Goal: Task Accomplishment & Management: Complete application form

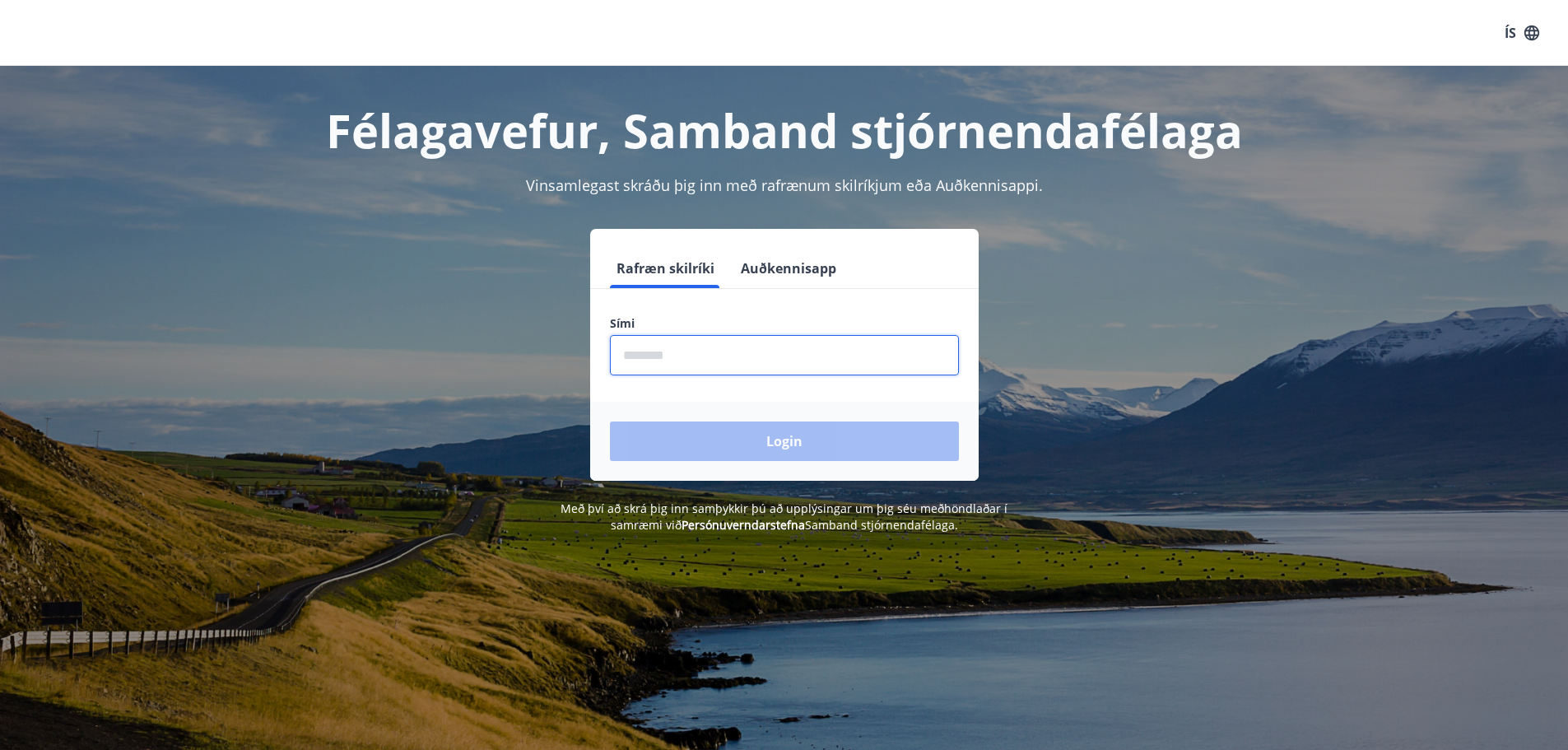
click at [699, 360] on input "phone" at bounding box center [784, 355] width 349 height 40
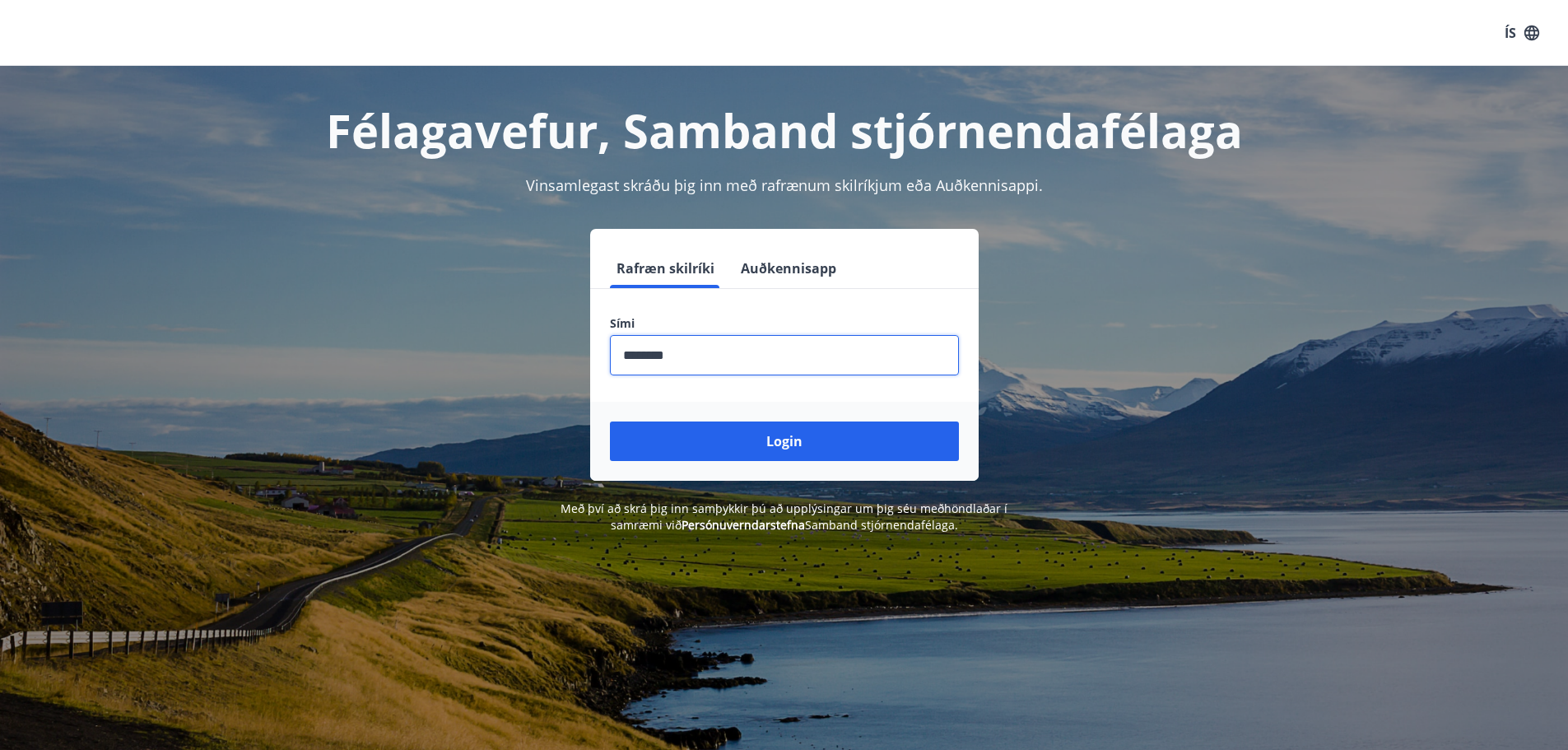
type input "********"
click at [610, 421] on button "Login" at bounding box center [784, 441] width 349 height 39
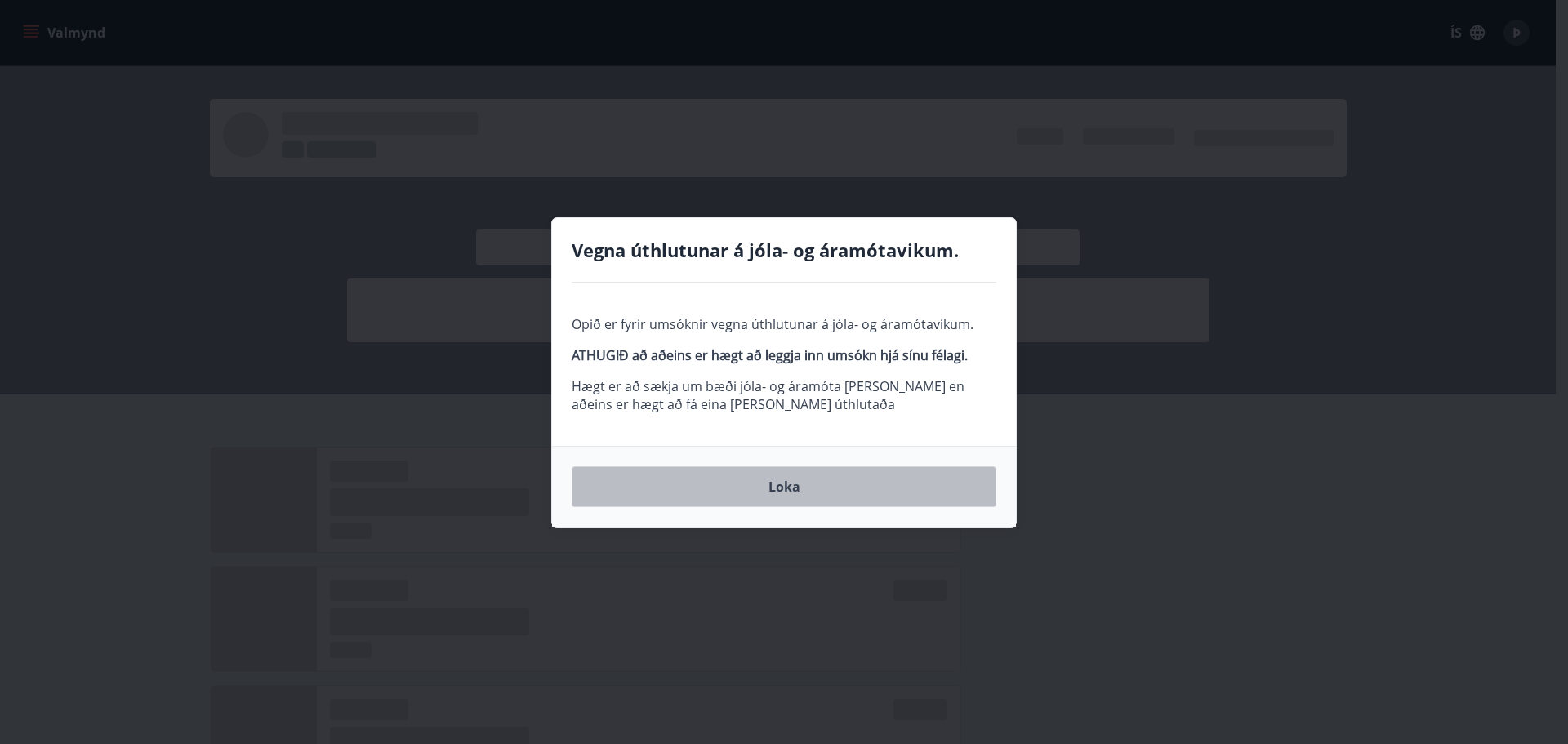
click at [787, 489] on button "Loka" at bounding box center [784, 486] width 425 height 41
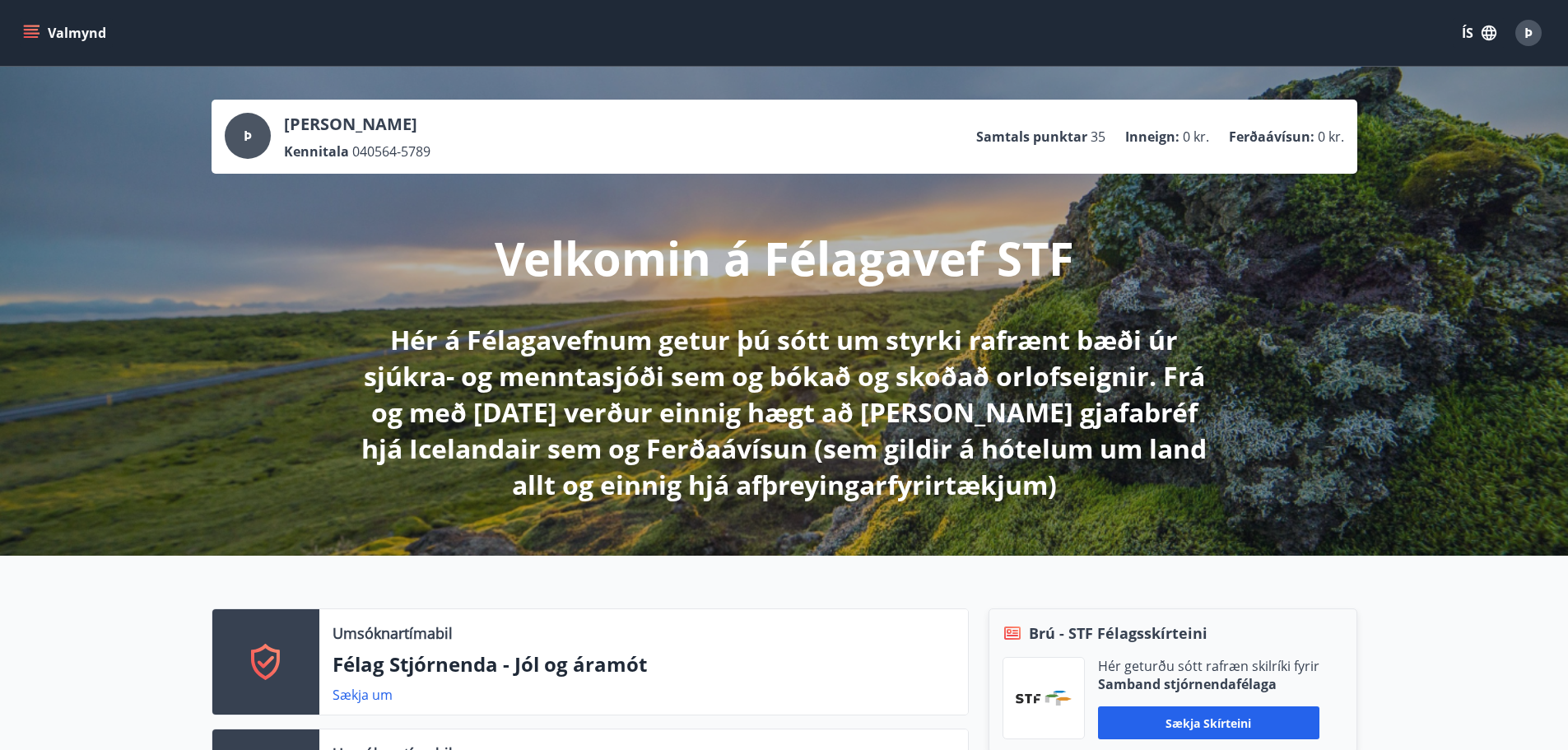
click at [38, 33] on icon "menu" at bounding box center [33, 33] width 18 height 2
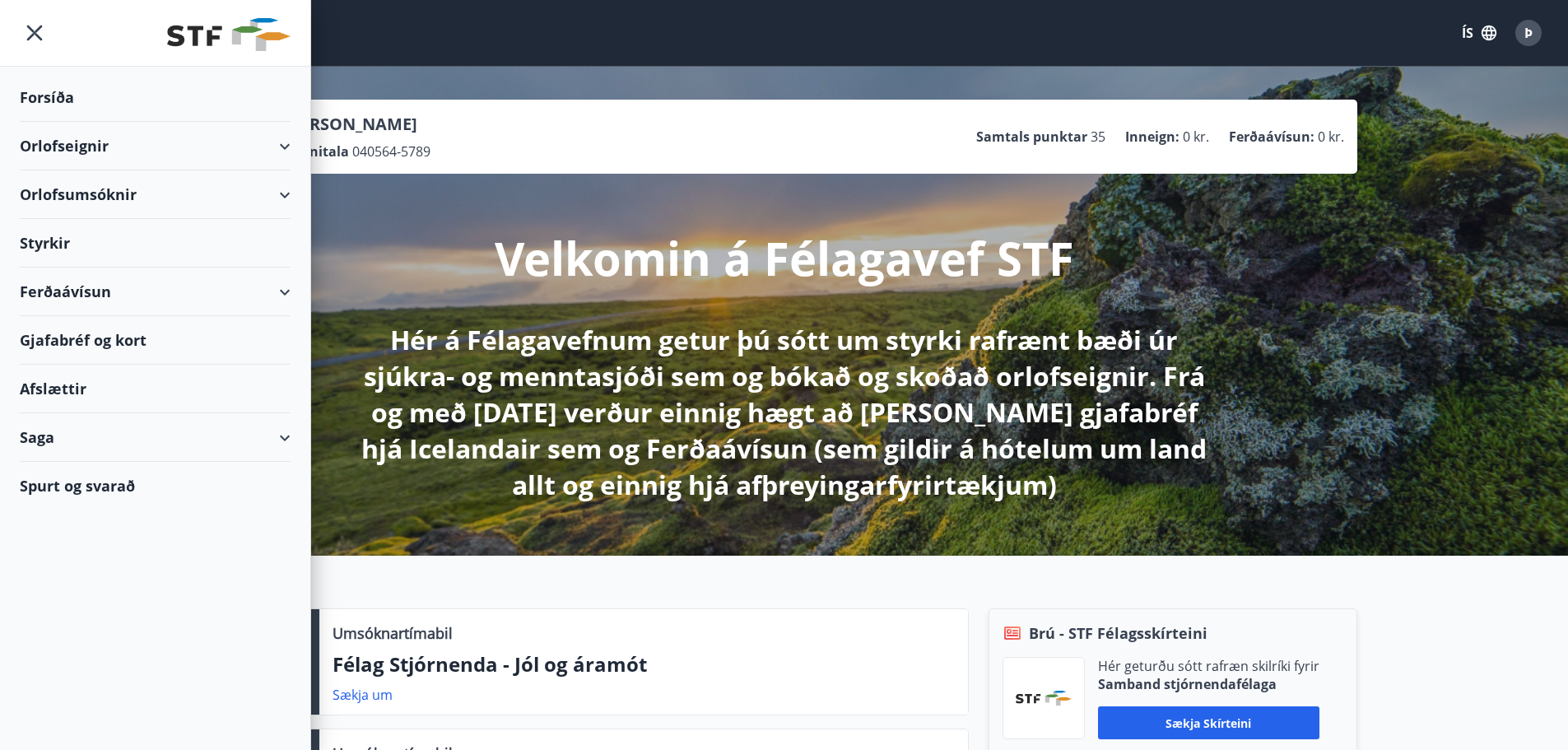
click at [56, 240] on div "Styrkir" at bounding box center [155, 242] width 270 height 48
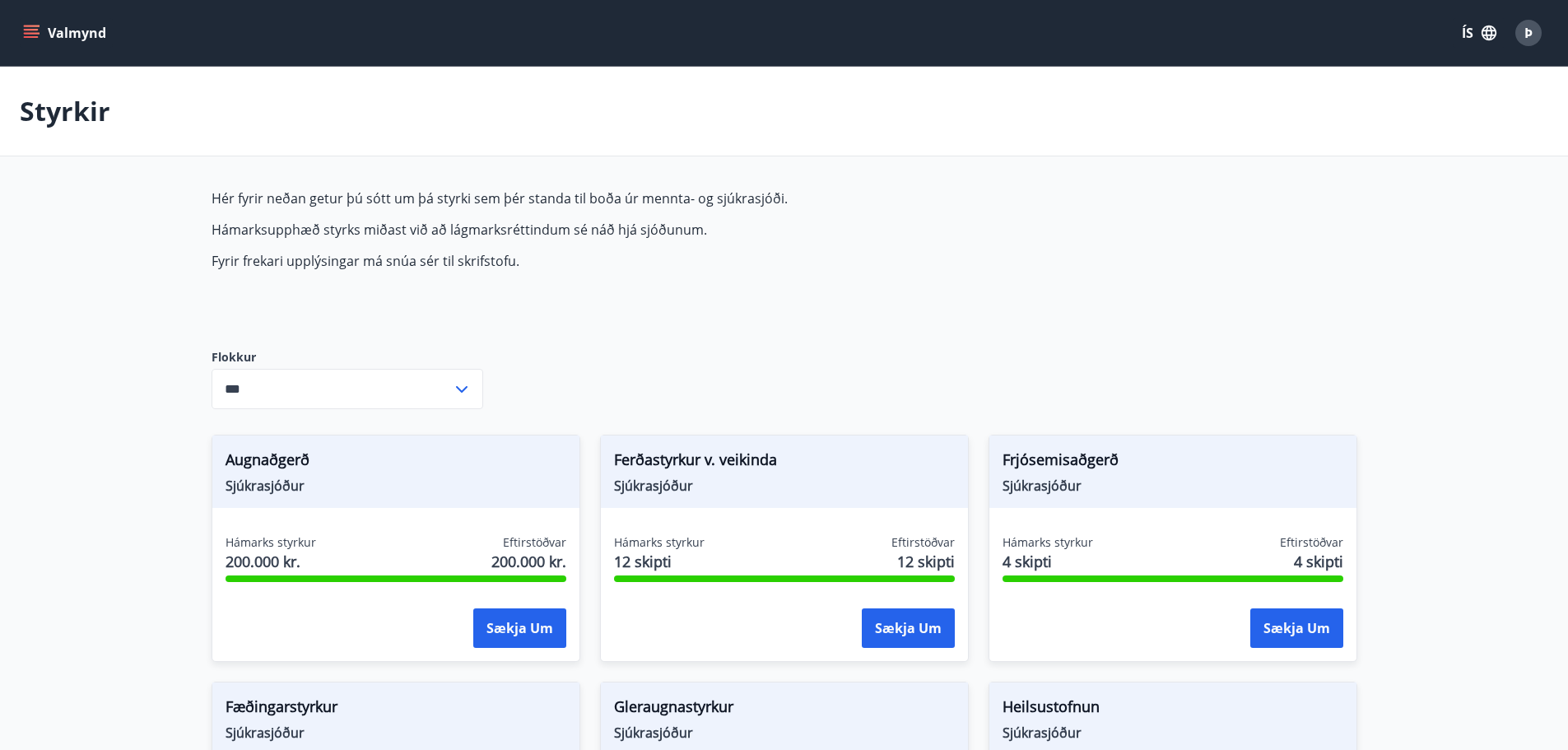
type input "***"
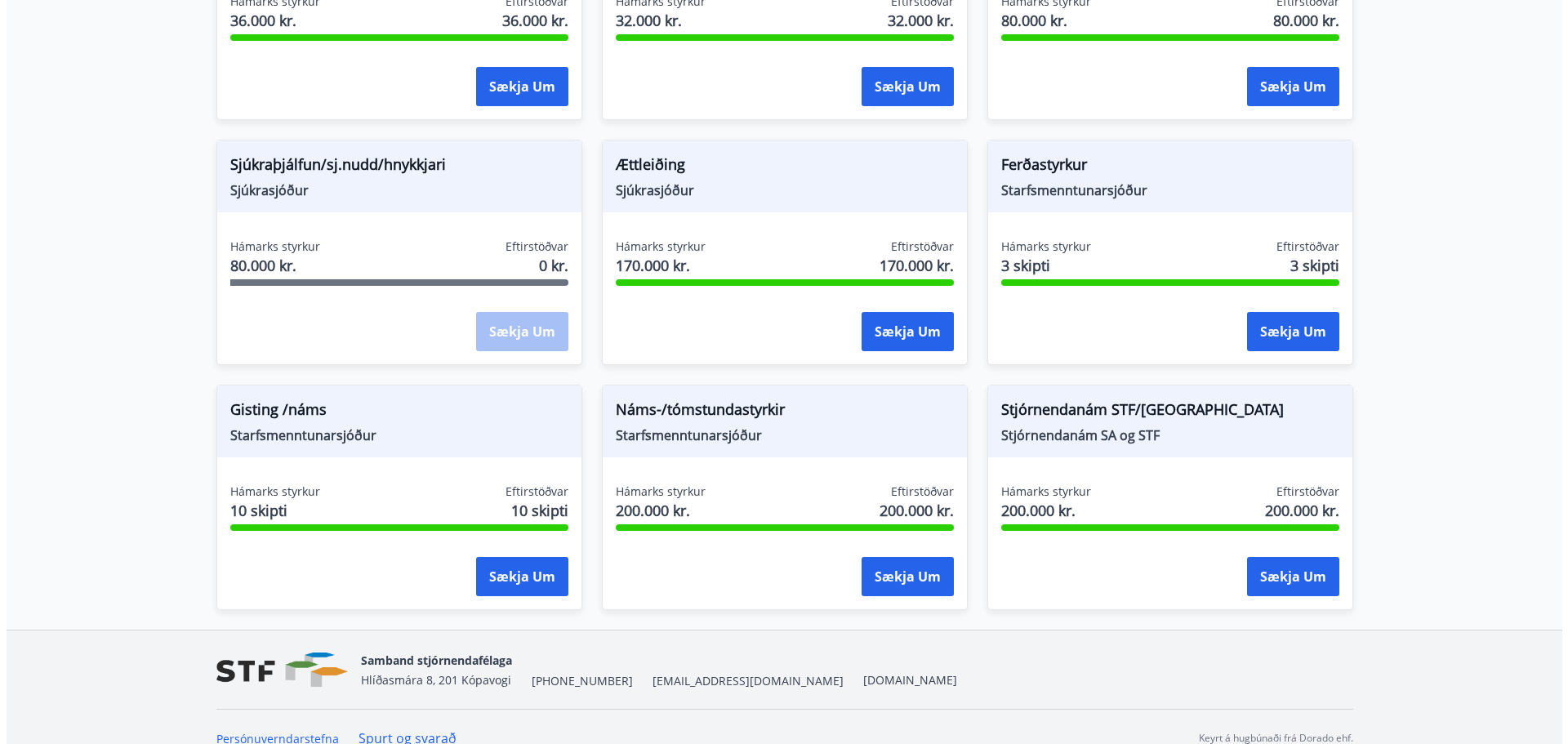
scroll to position [1294, 0]
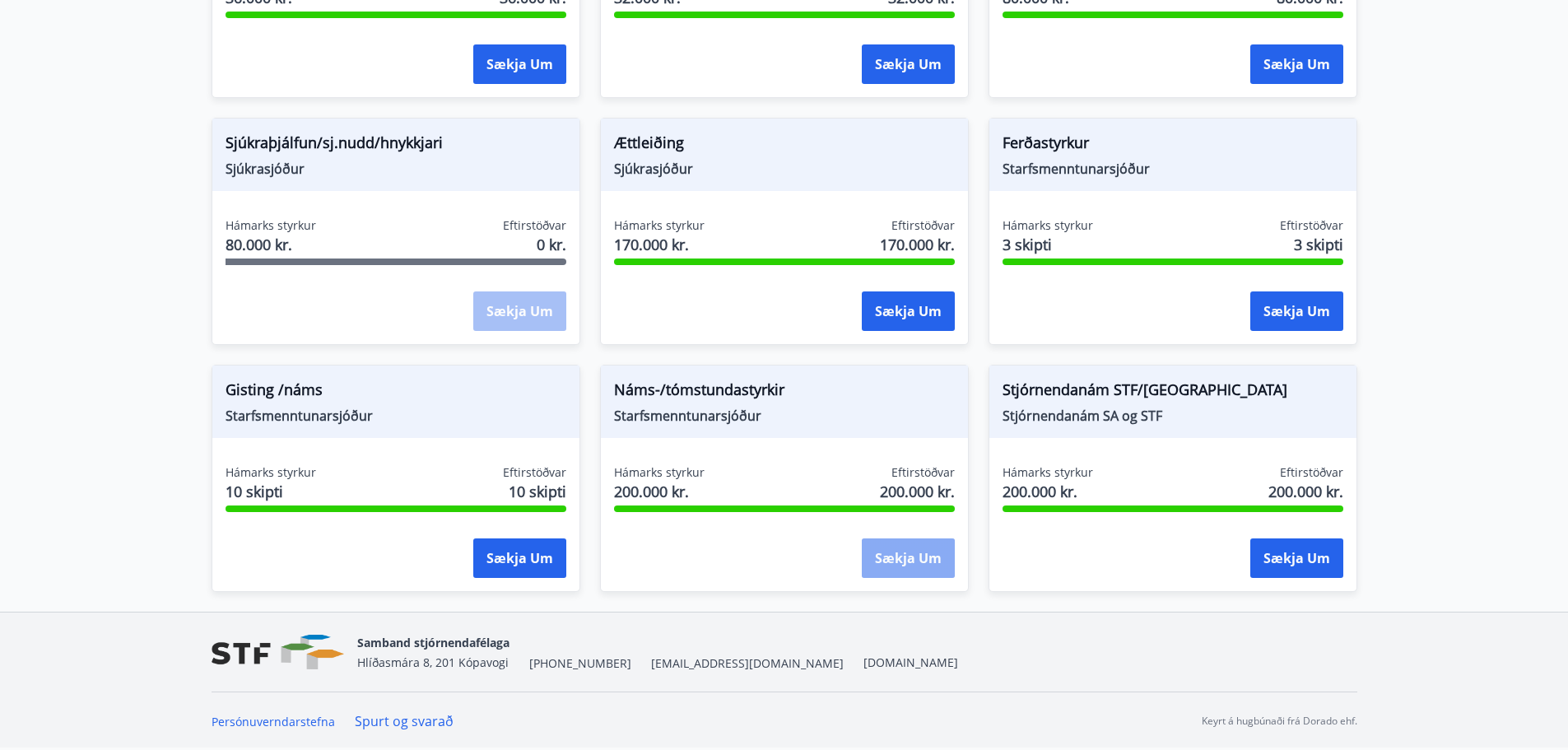
click at [909, 548] on button "Sækja um" at bounding box center [909, 557] width 93 height 39
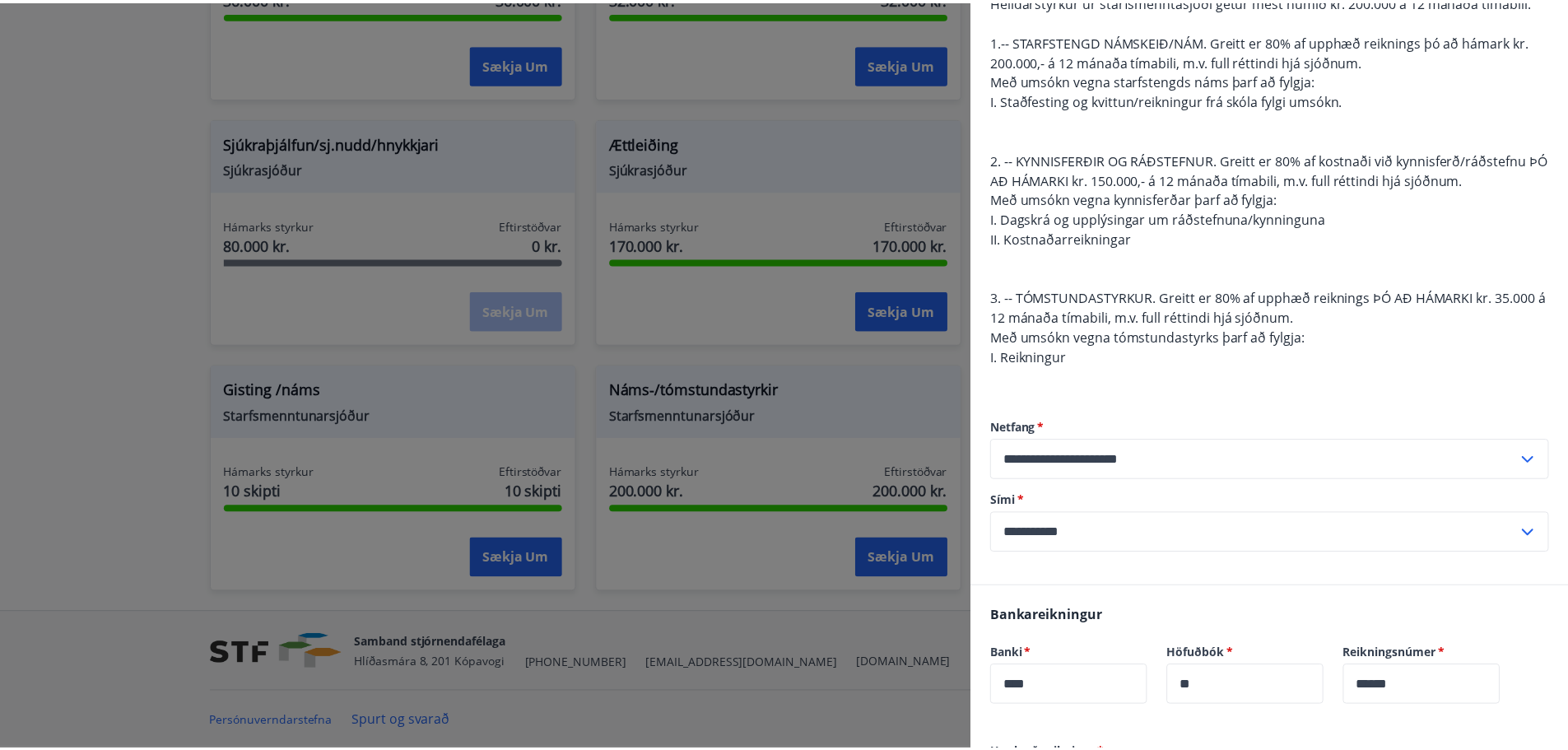
scroll to position [132, 0]
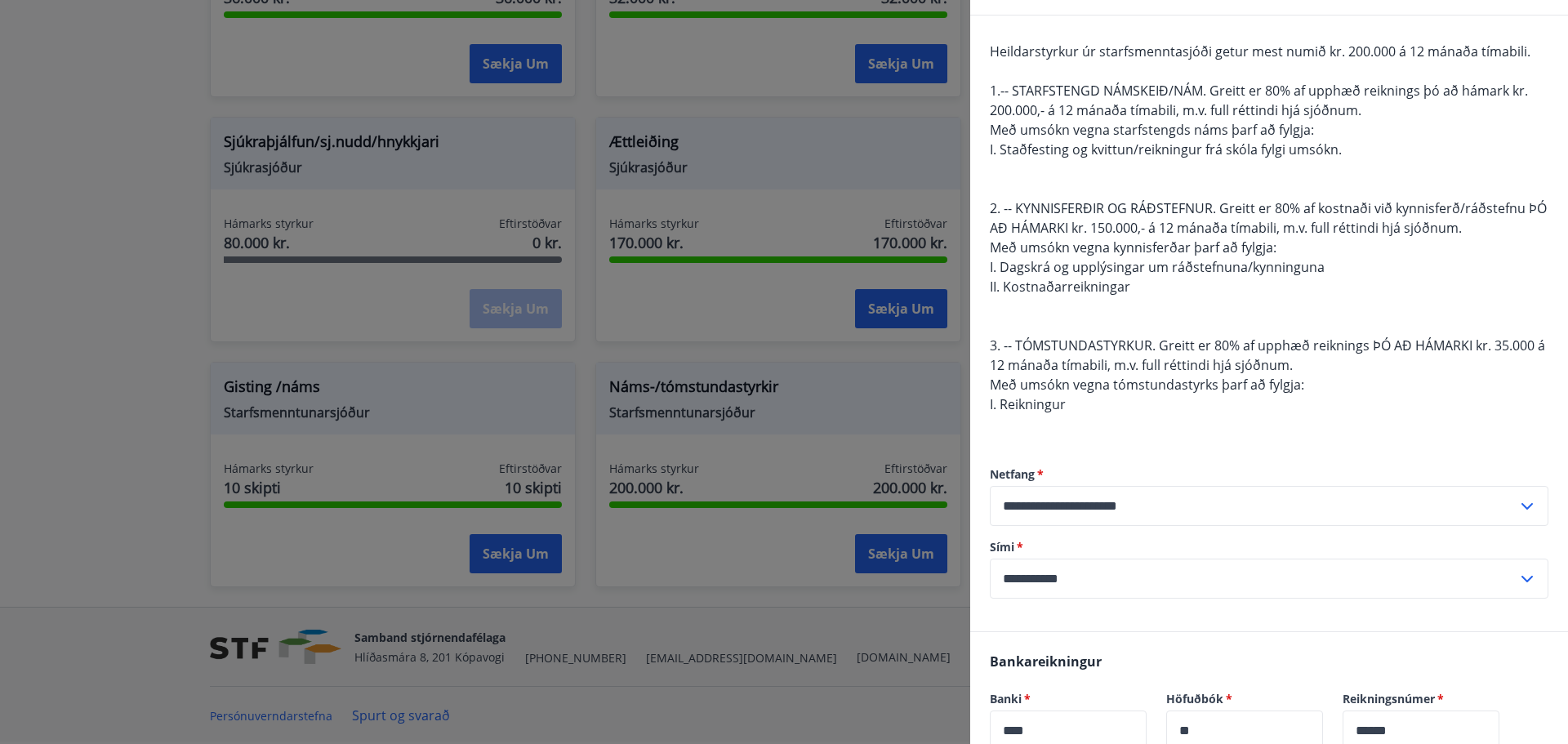
click at [859, 643] on div at bounding box center [784, 372] width 1568 height 744
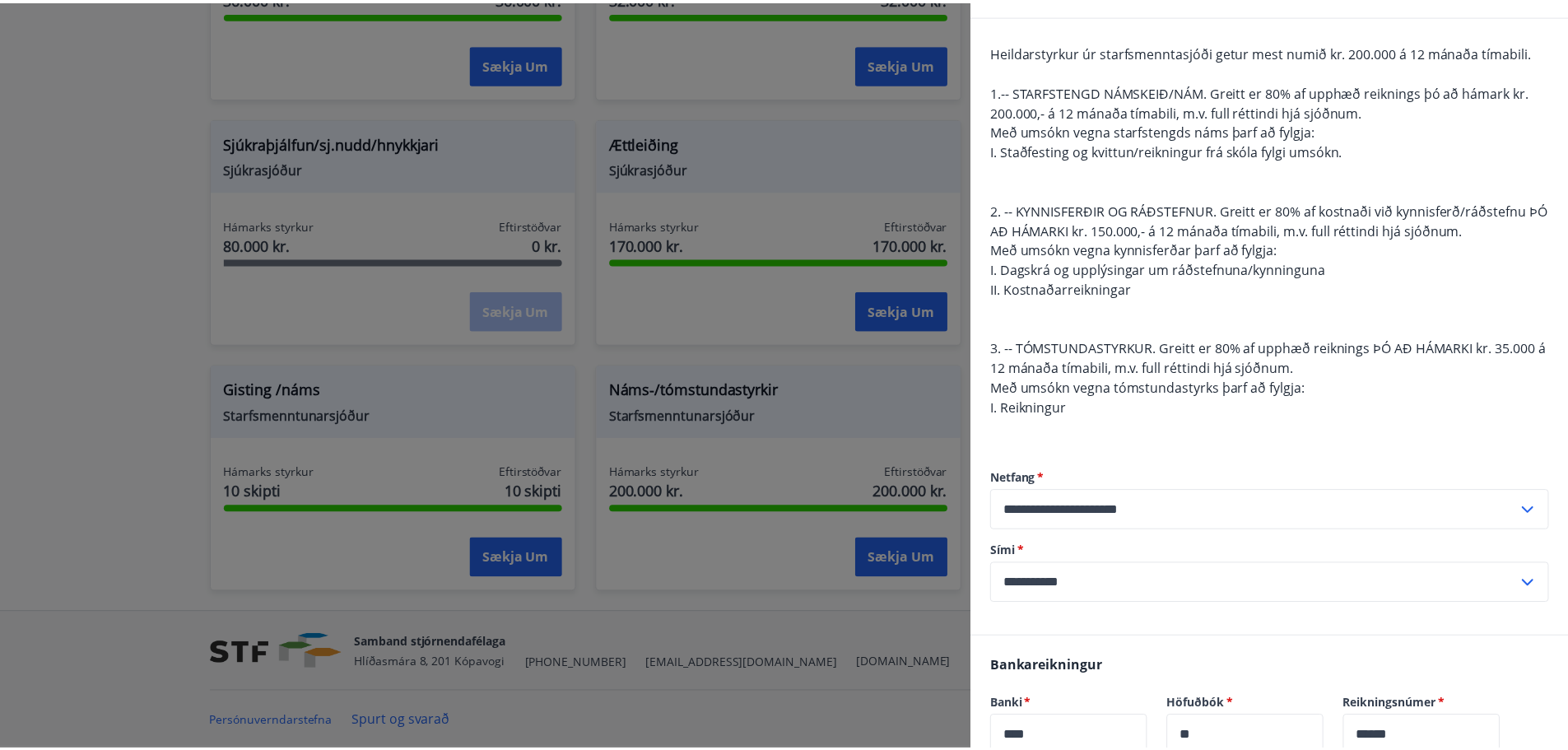
scroll to position [0, 0]
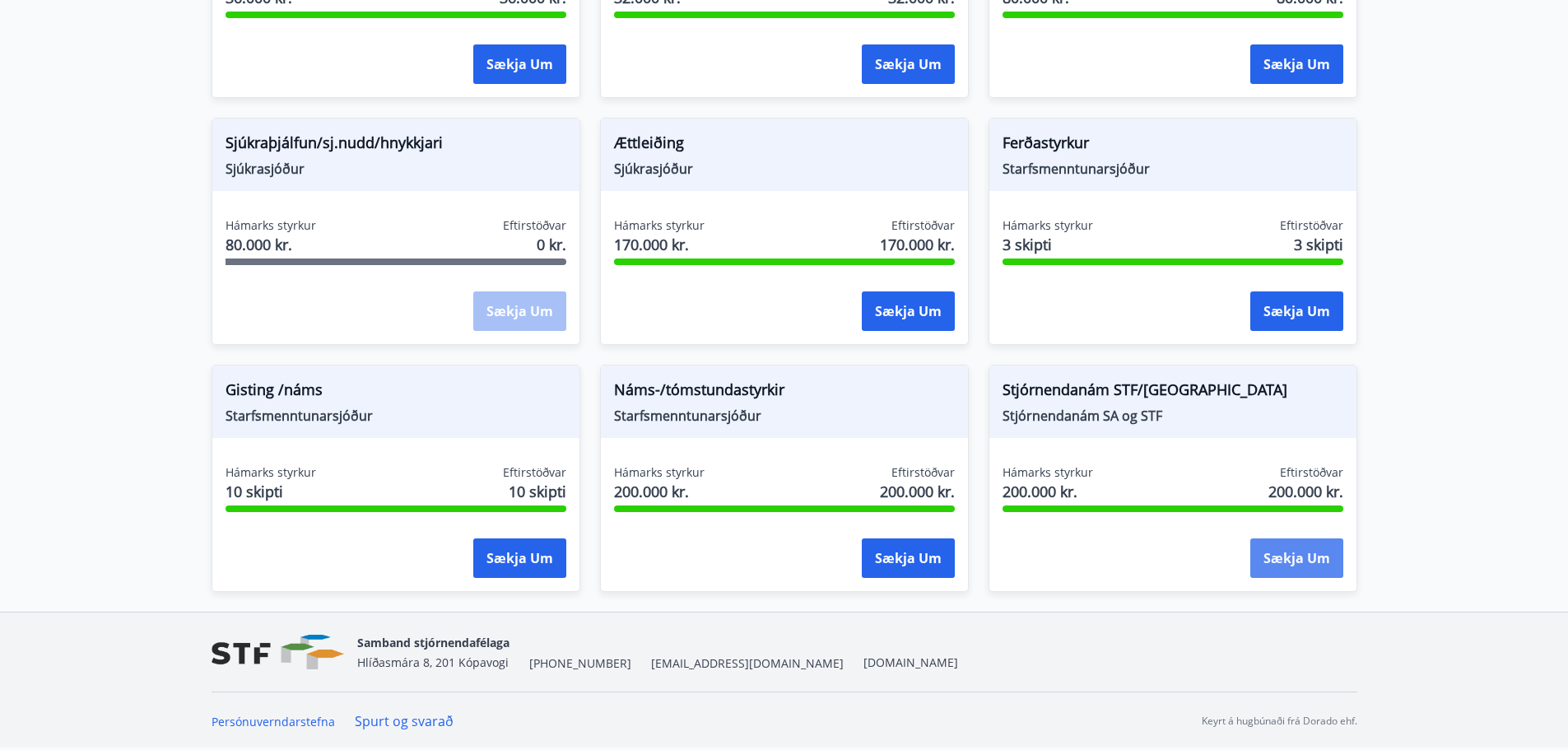
click at [1292, 563] on button "Sækja um" at bounding box center [1297, 557] width 93 height 39
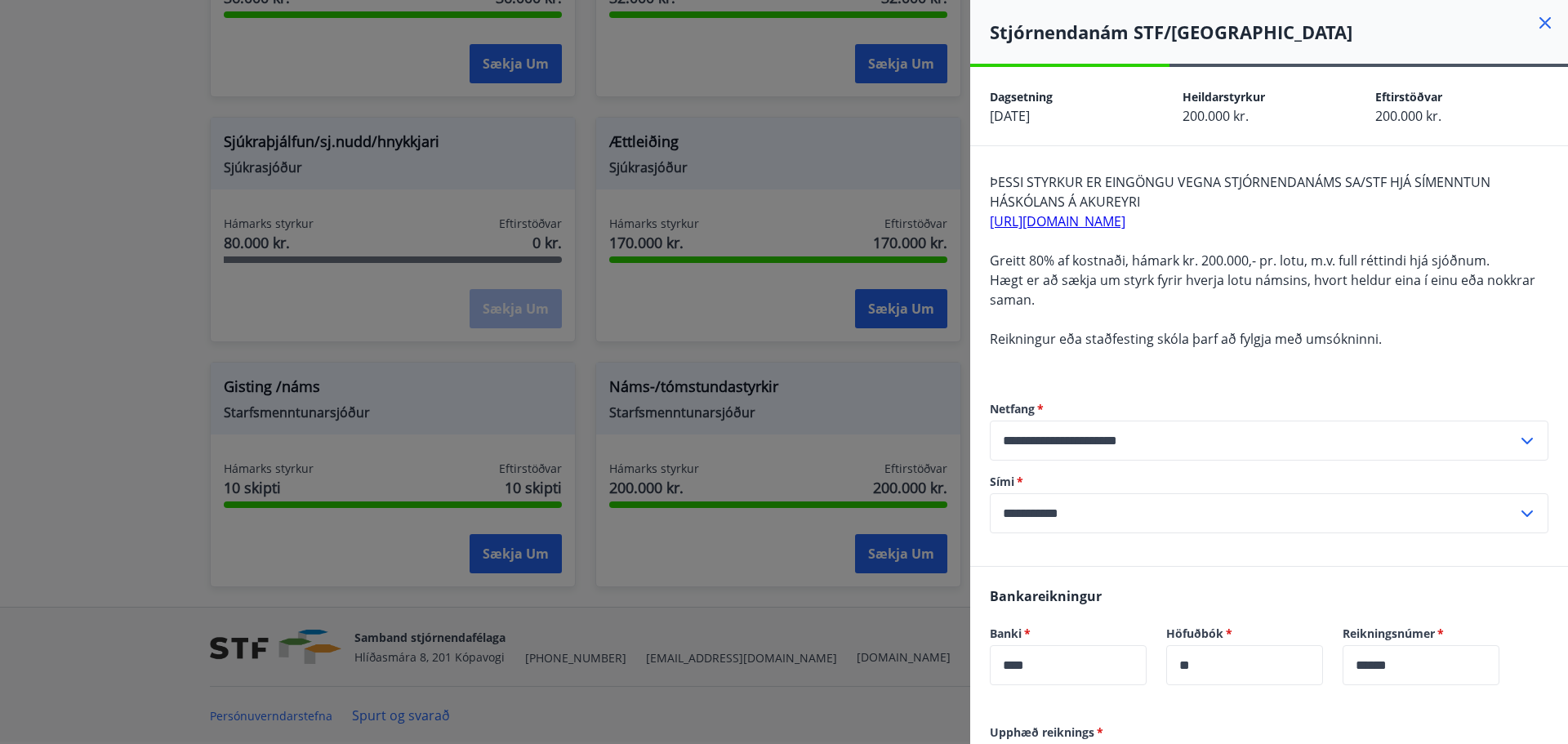
click at [1535, 18] on icon at bounding box center [1545, 23] width 20 height 20
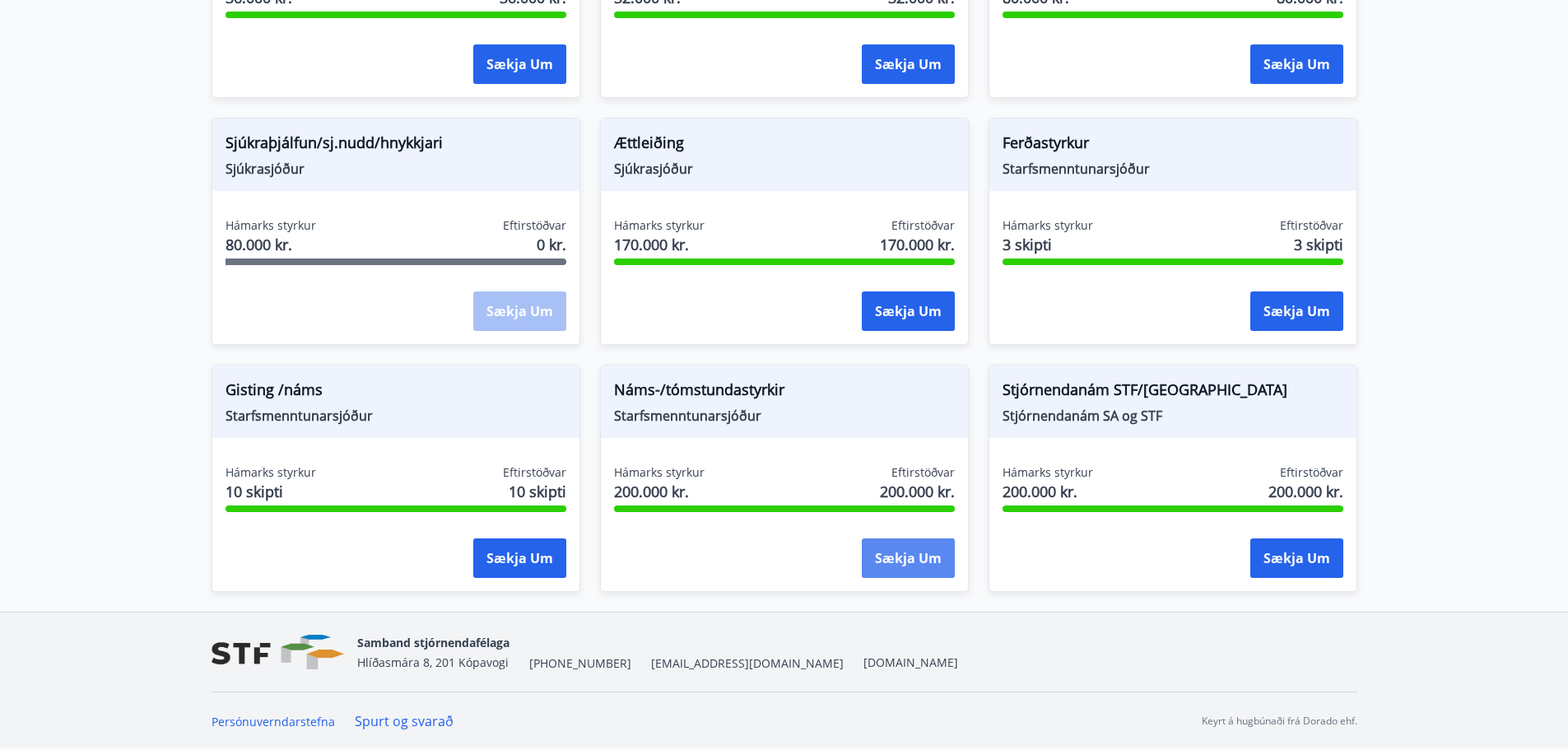
click at [906, 556] on button "Sækja um" at bounding box center [909, 557] width 93 height 39
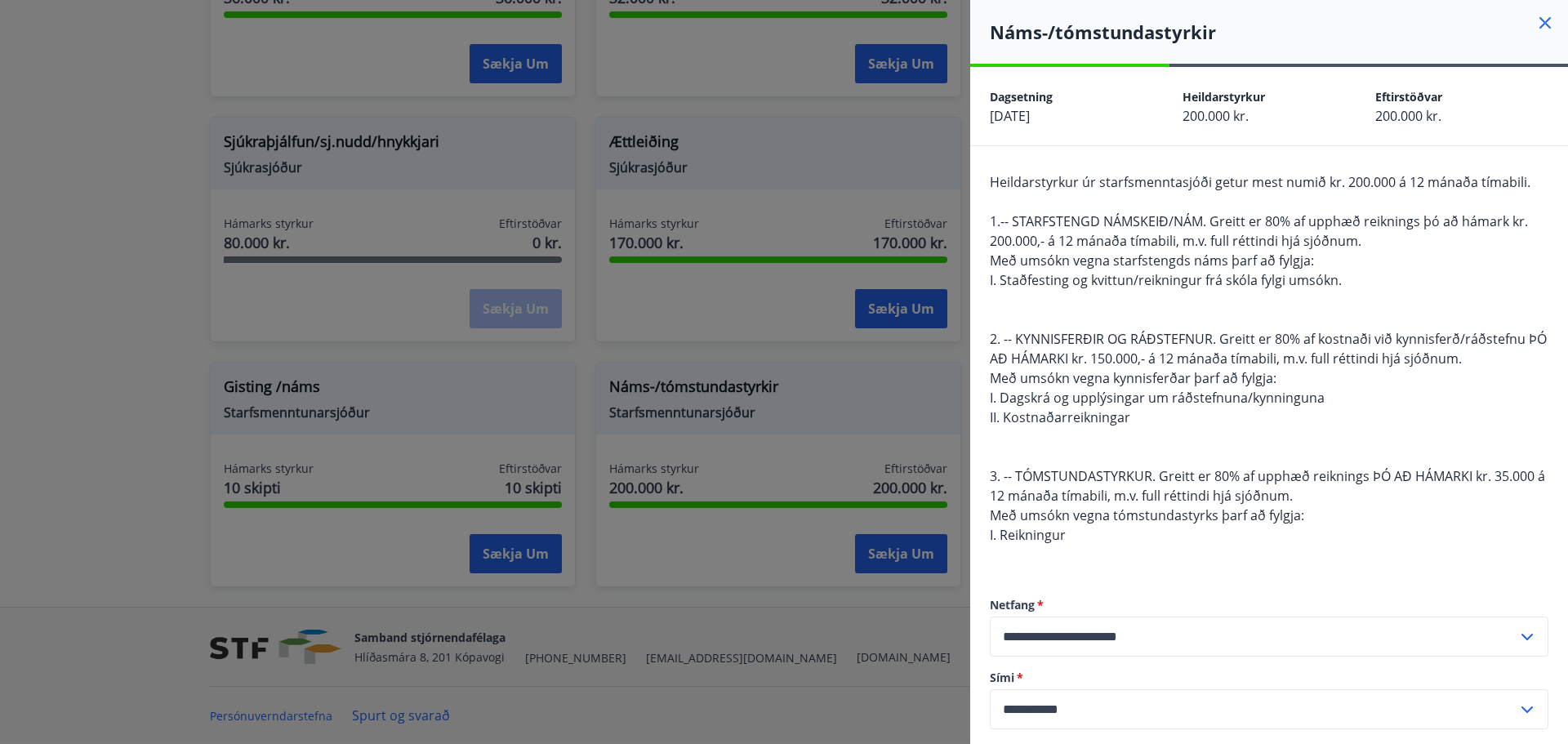
click at [910, 600] on div at bounding box center [784, 372] width 1568 height 744
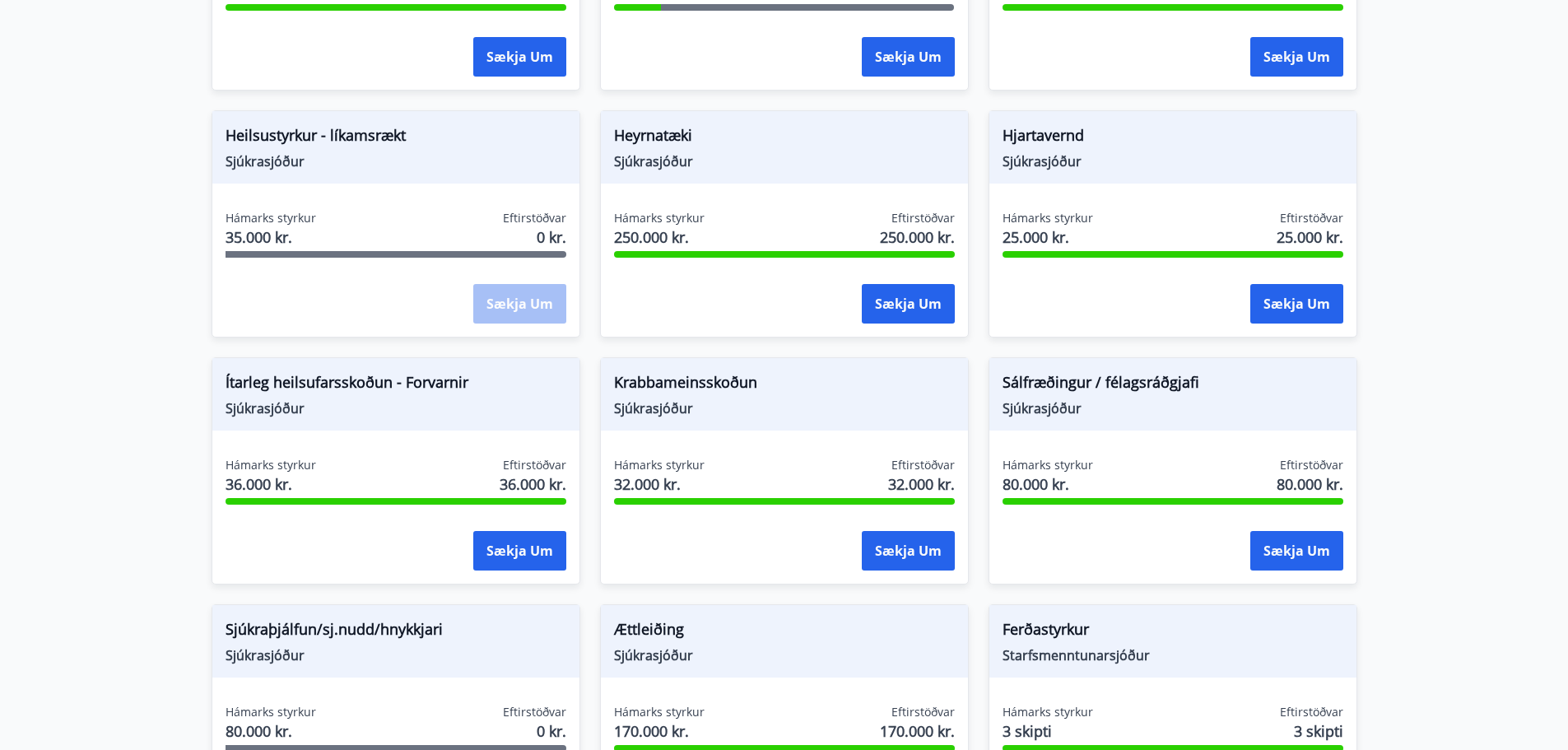
scroll to position [811, 0]
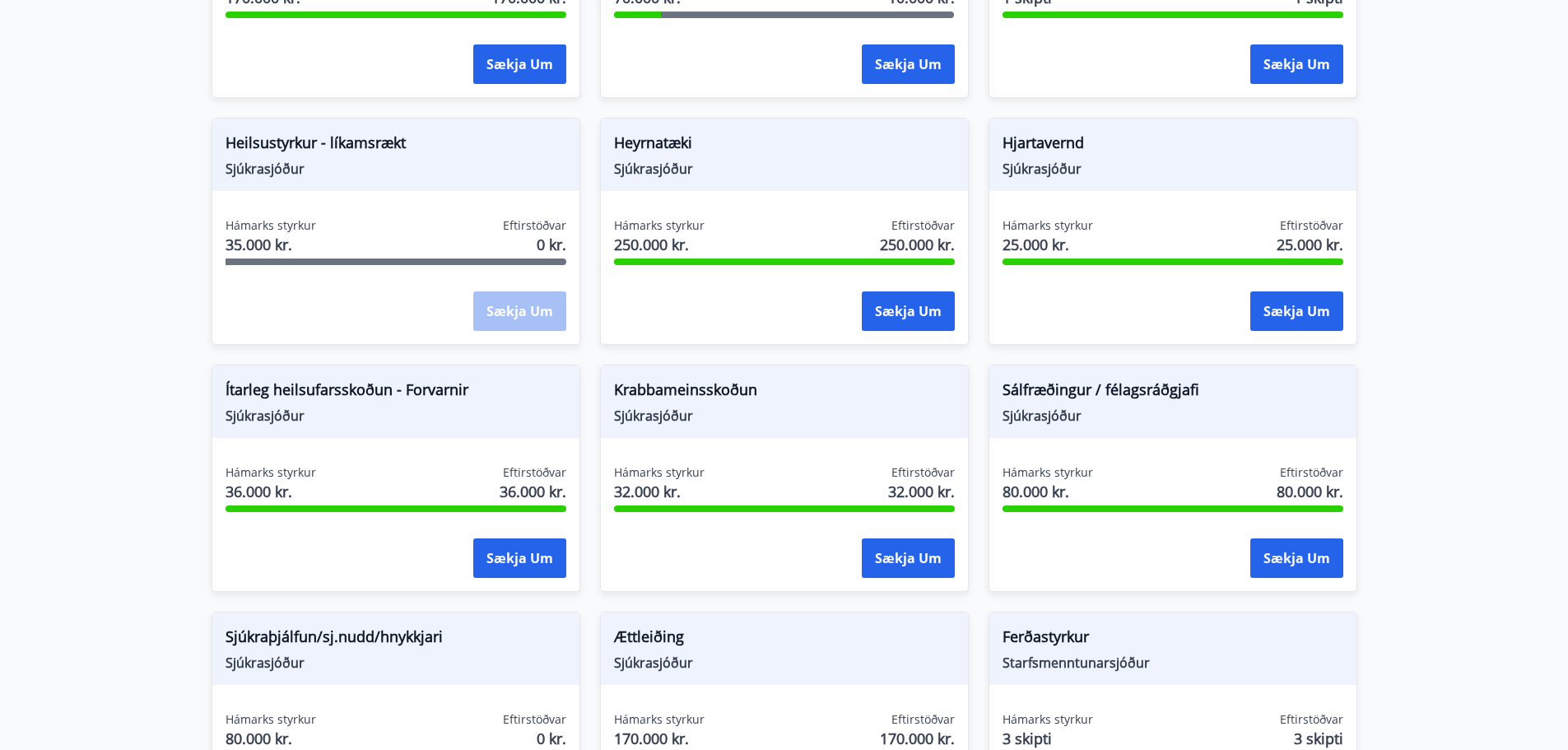
click at [310, 144] on span "Heilsustyrkur - líkamsrækt" at bounding box center [396, 146] width 341 height 28
click at [508, 305] on div "Sækja um" at bounding box center [520, 311] width 93 height 41
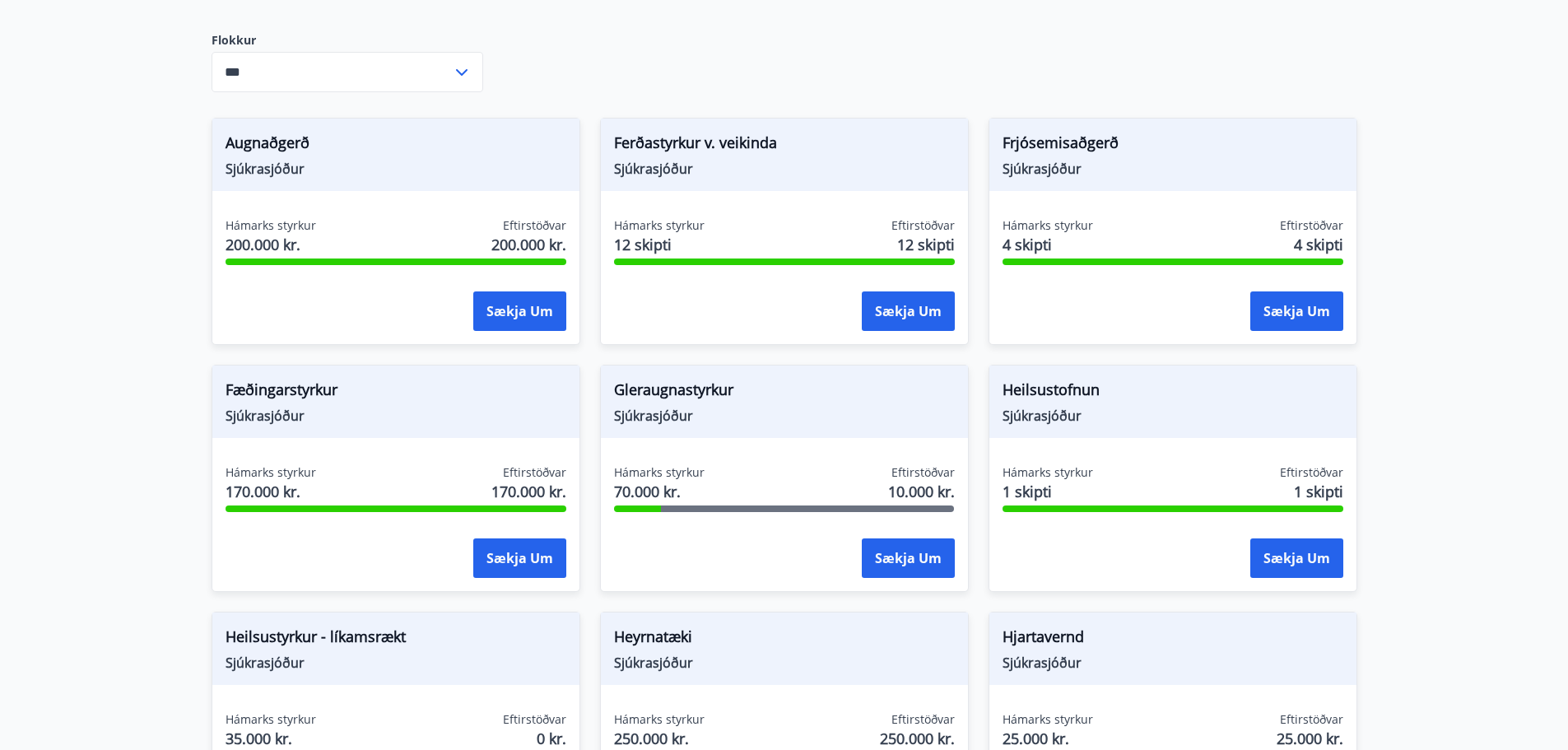
scroll to position [399, 0]
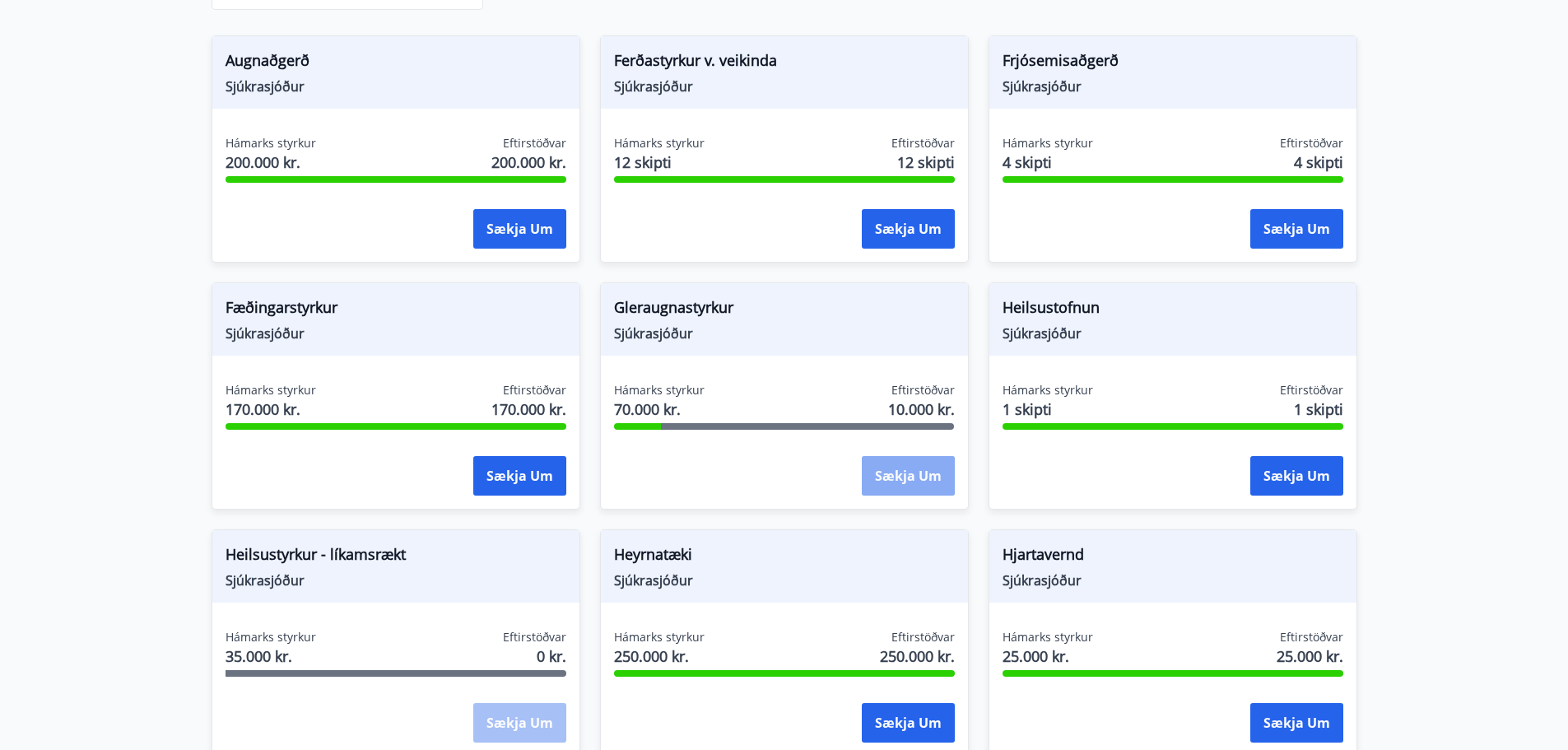
click at [914, 466] on button "Sækja um" at bounding box center [909, 475] width 93 height 39
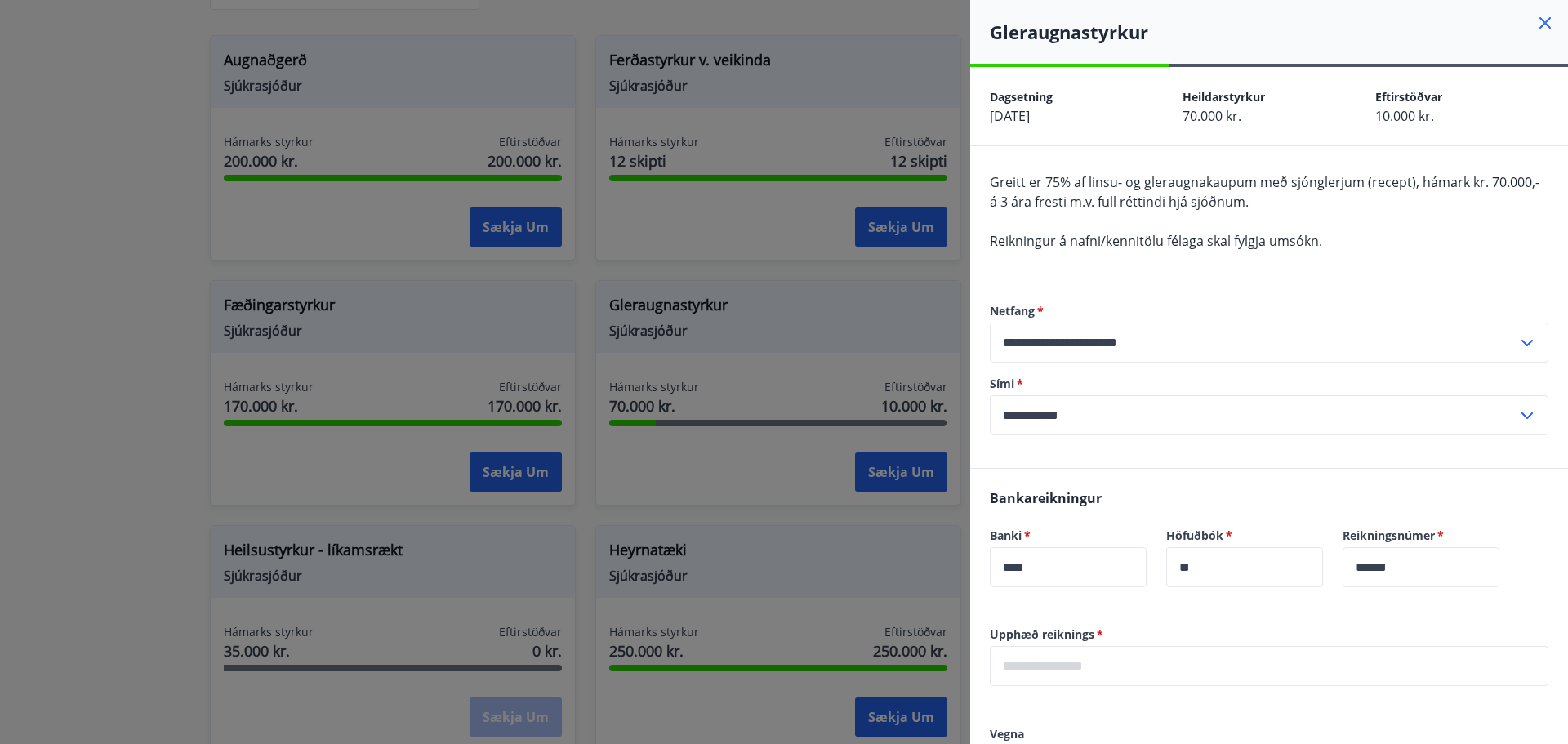
click at [1535, 15] on icon at bounding box center [1545, 23] width 20 height 20
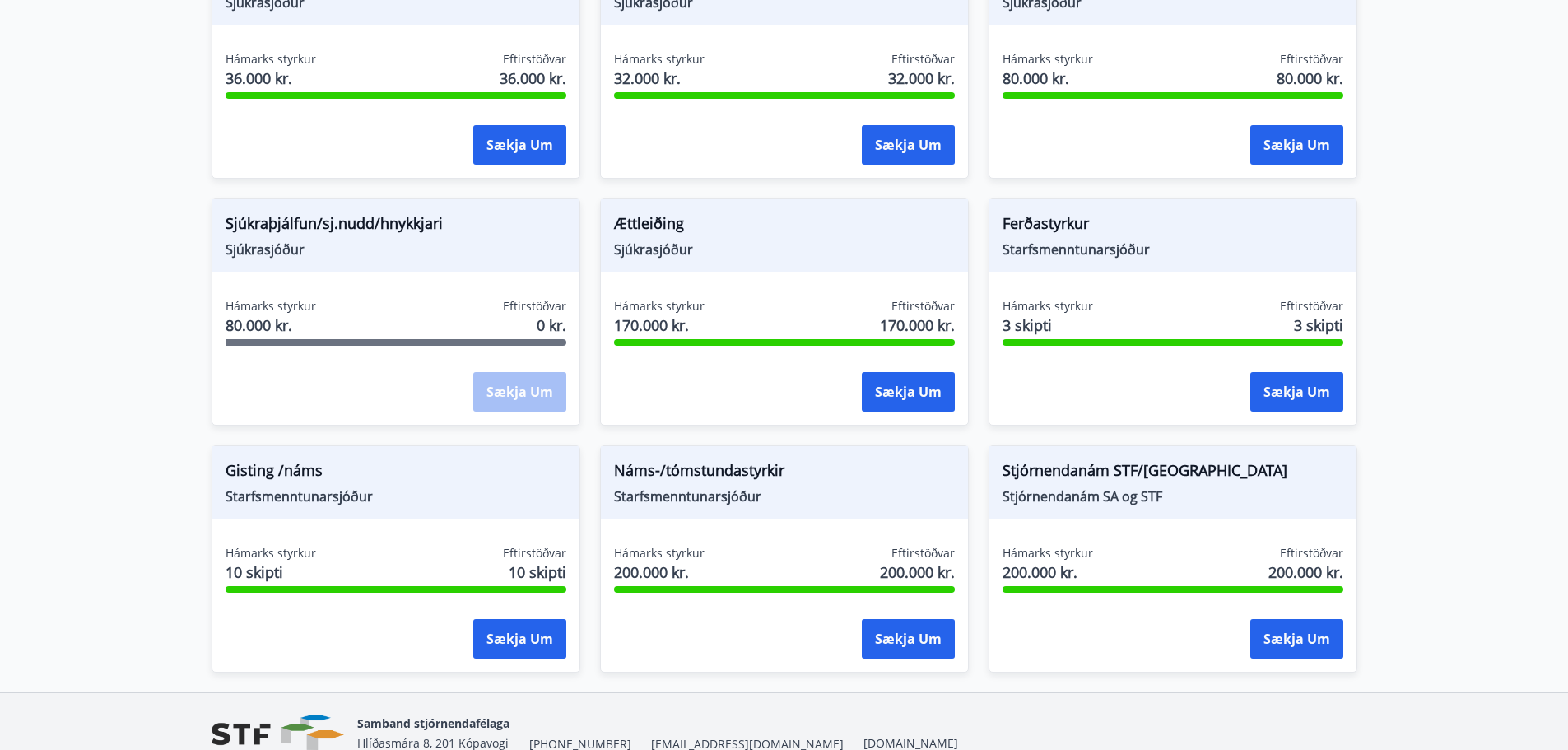
scroll to position [1304, 0]
